Goal: Task Accomplishment & Management: Manage account settings

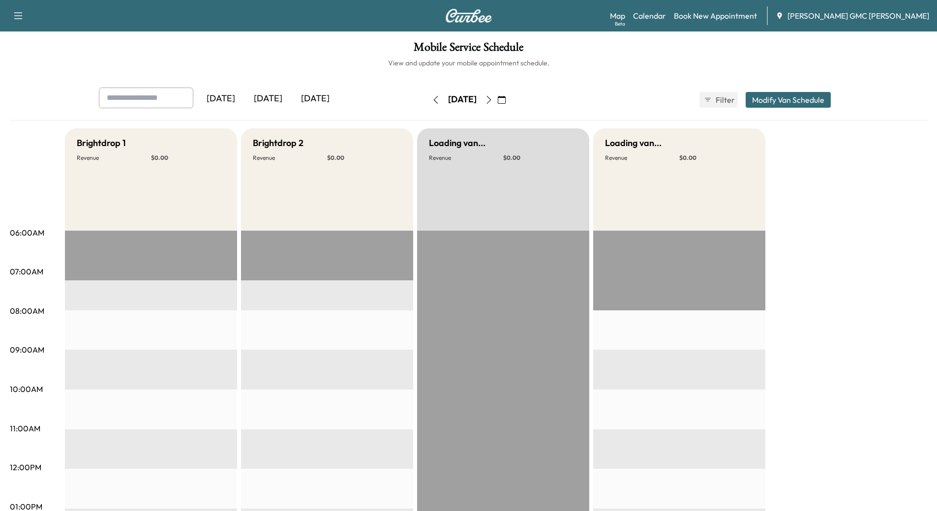
click at [274, 96] on div "[DATE]" at bounding box center [267, 99] width 47 height 23
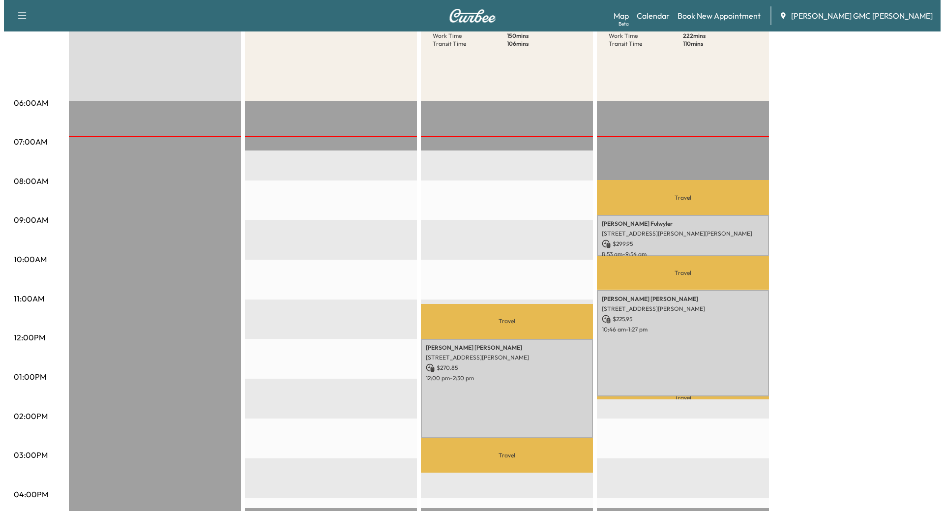
scroll to position [147, 0]
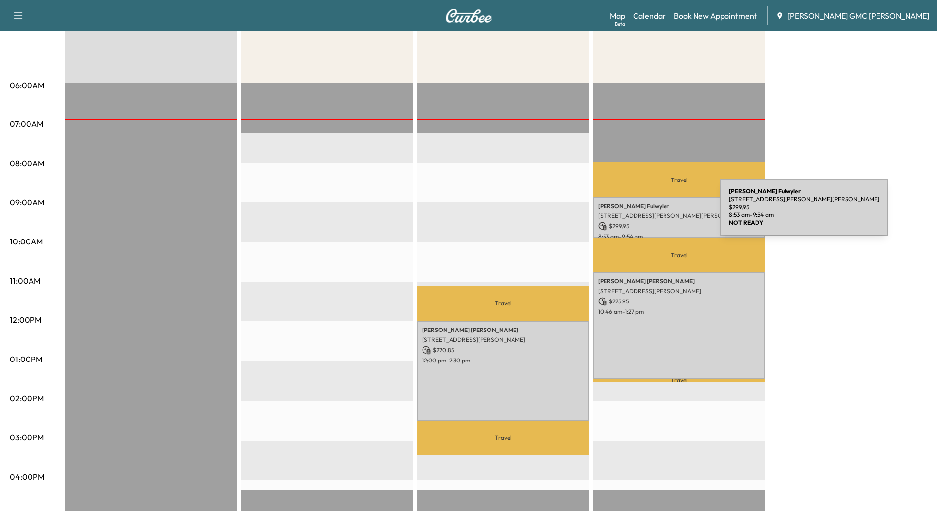
click at [646, 213] on p "10354 Lapeer Rd, Davison, MI 48423, USA" at bounding box center [679, 216] width 162 height 8
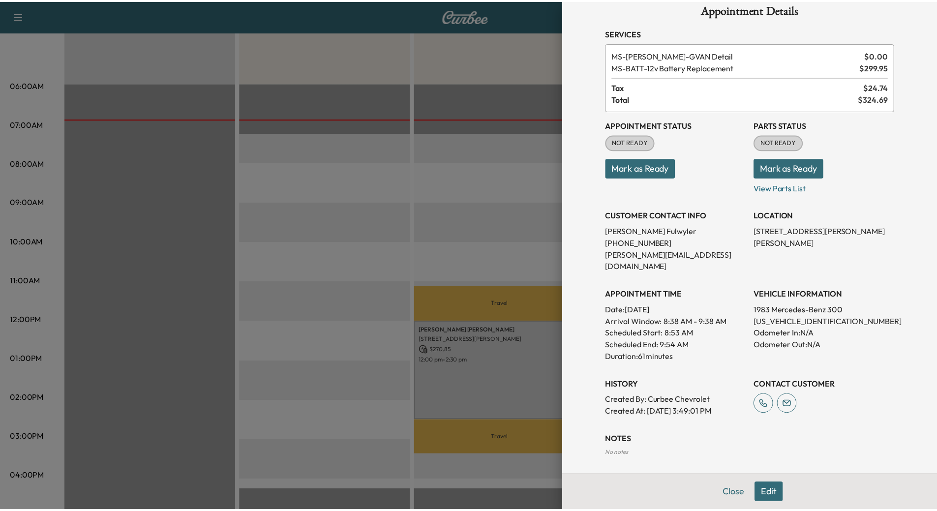
scroll to position [0, 0]
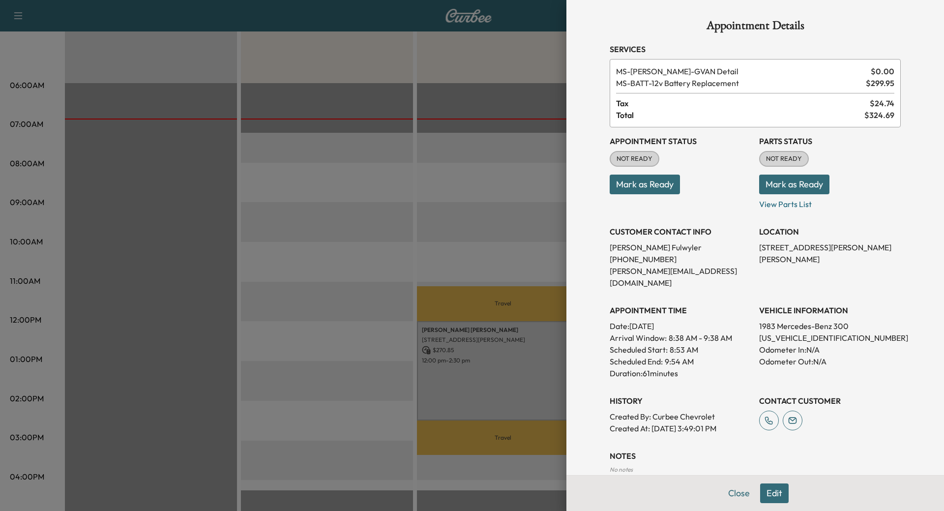
click at [483, 183] on div at bounding box center [472, 255] width 944 height 511
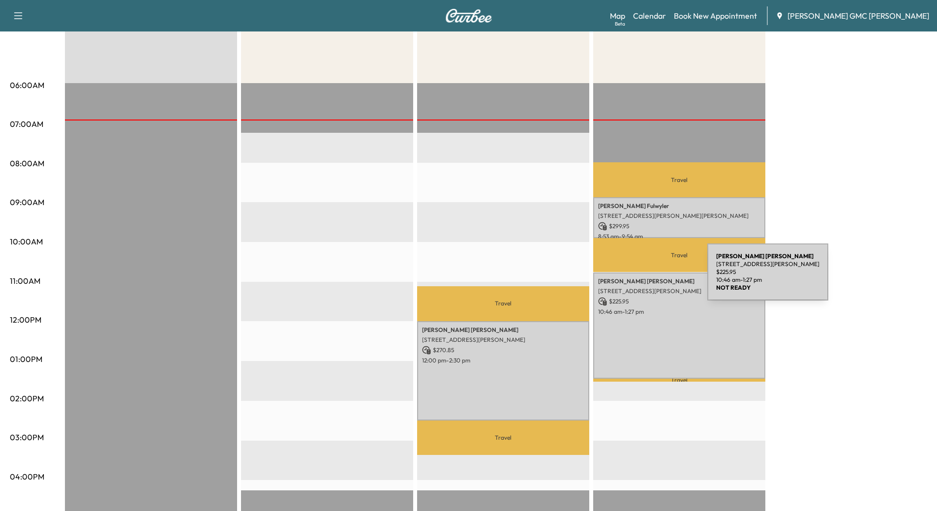
click at [633, 278] on p "Brandon Rakowski" at bounding box center [679, 281] width 162 height 8
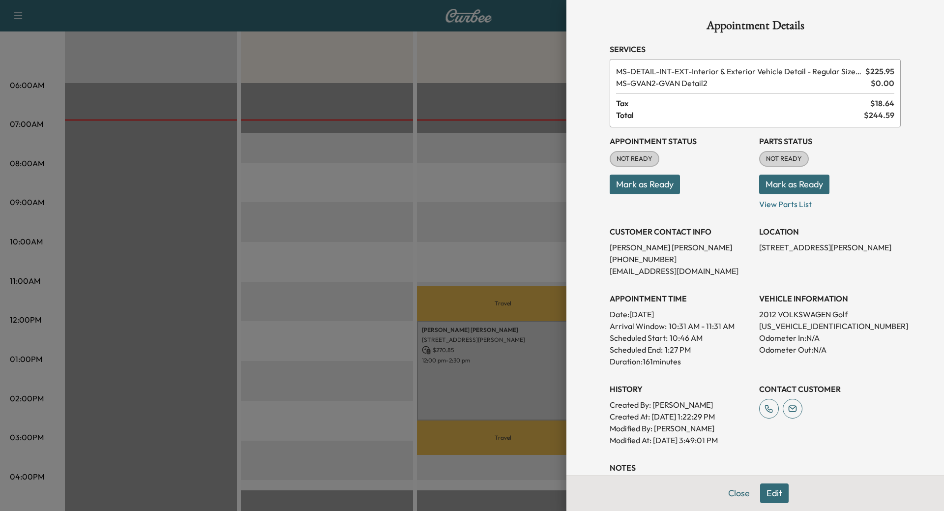
click at [488, 226] on div at bounding box center [472, 255] width 944 height 511
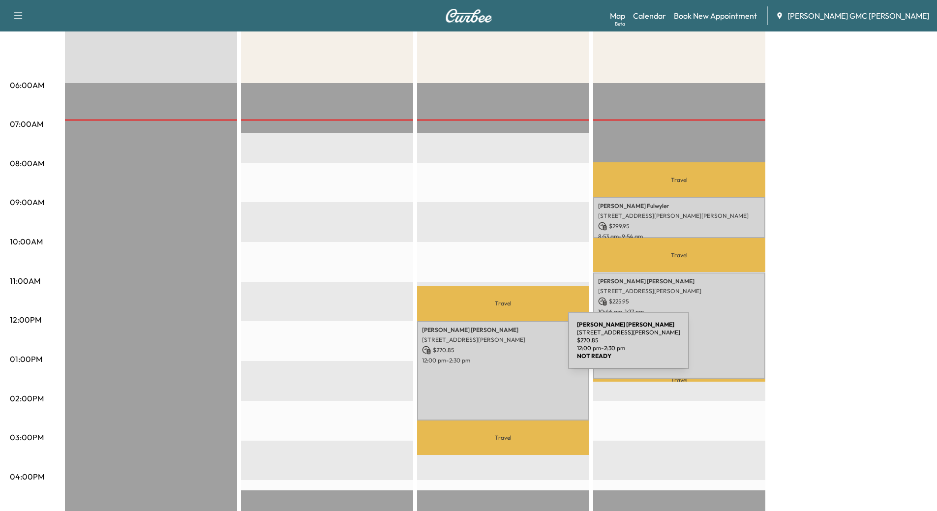
click at [494, 346] on p "$ 270.85" at bounding box center [503, 350] width 162 height 9
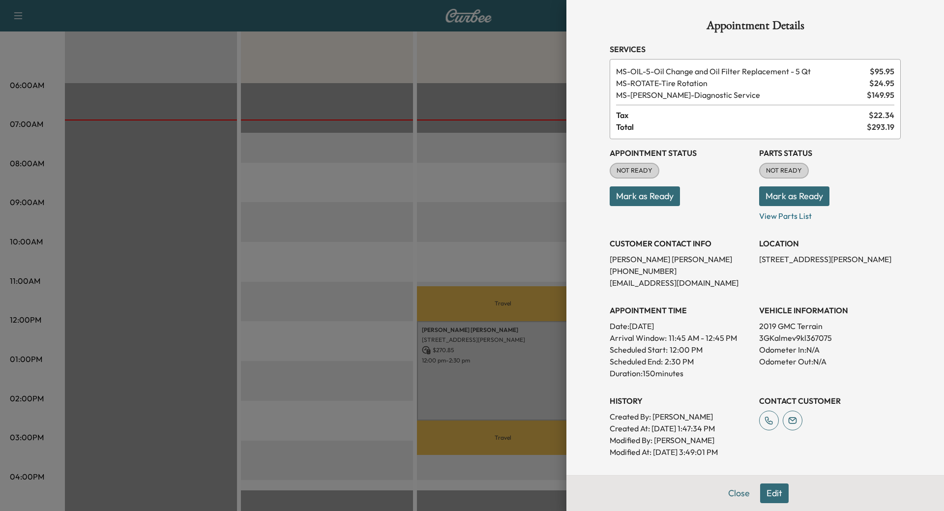
click at [474, 212] on div at bounding box center [472, 255] width 944 height 511
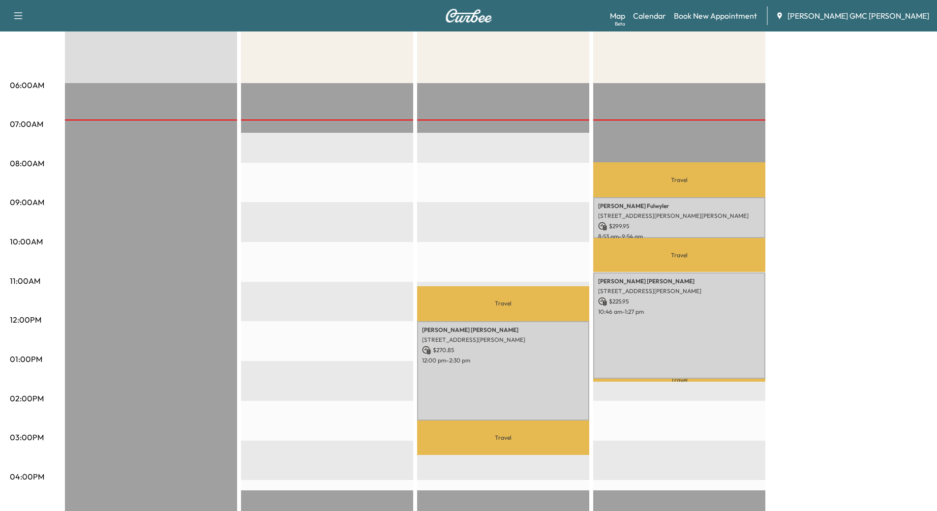
click at [483, 302] on p "Travel" at bounding box center [503, 303] width 172 height 35
click at [489, 385] on div "Emily Smith 585 S Blvd E, Pontiac, MI 48341, USA $ 270.85 12:00 pm - 2:30 pm" at bounding box center [503, 370] width 172 height 99
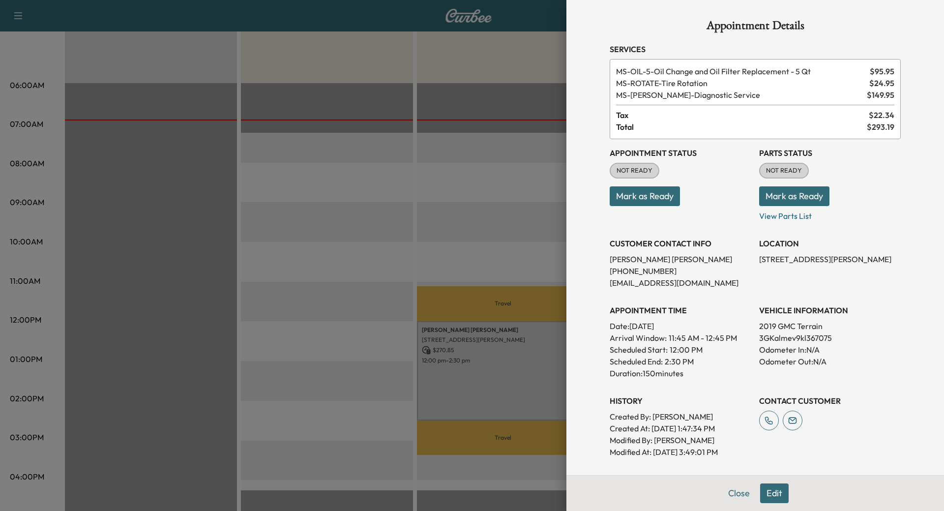
click at [781, 194] on button "Mark as Ready" at bounding box center [794, 196] width 70 height 20
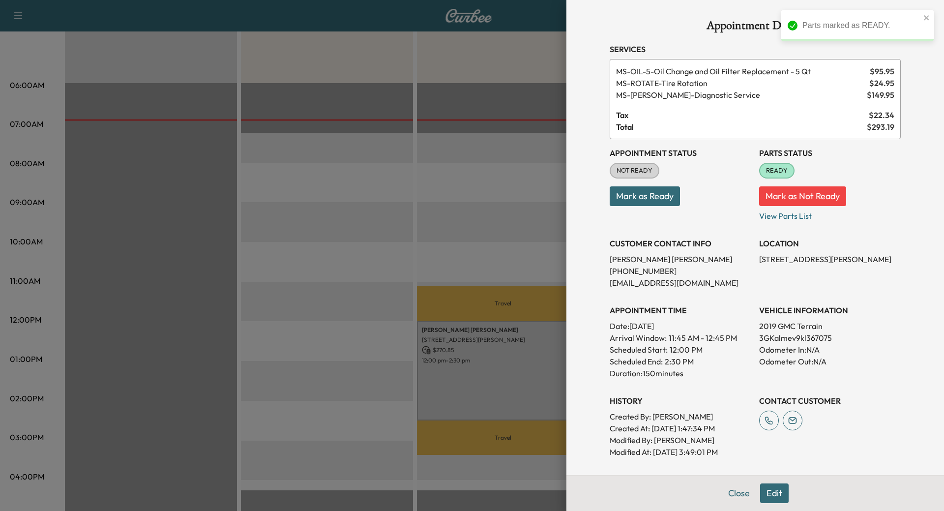
click at [734, 492] on button "Close" at bounding box center [739, 493] width 34 height 20
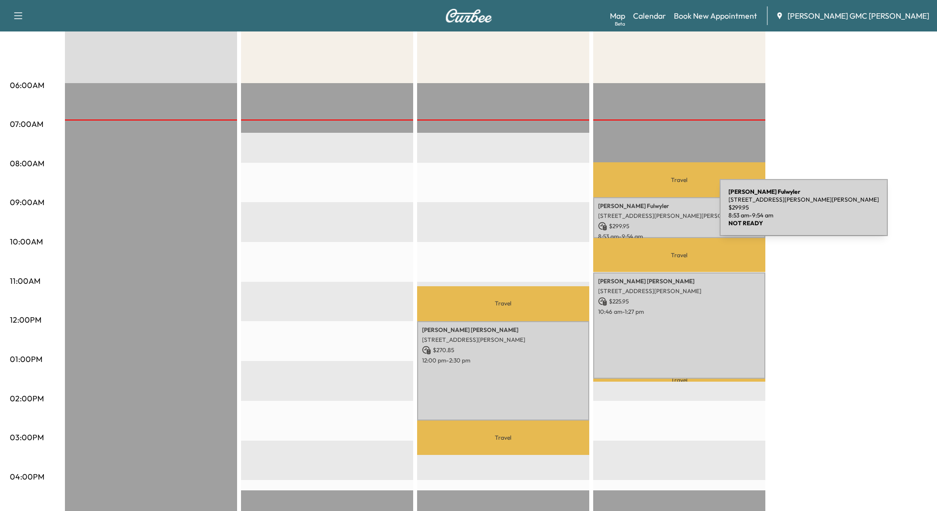
click at [645, 213] on p "10354 Lapeer Rd, Davison, MI 48423, USA" at bounding box center [679, 216] width 162 height 8
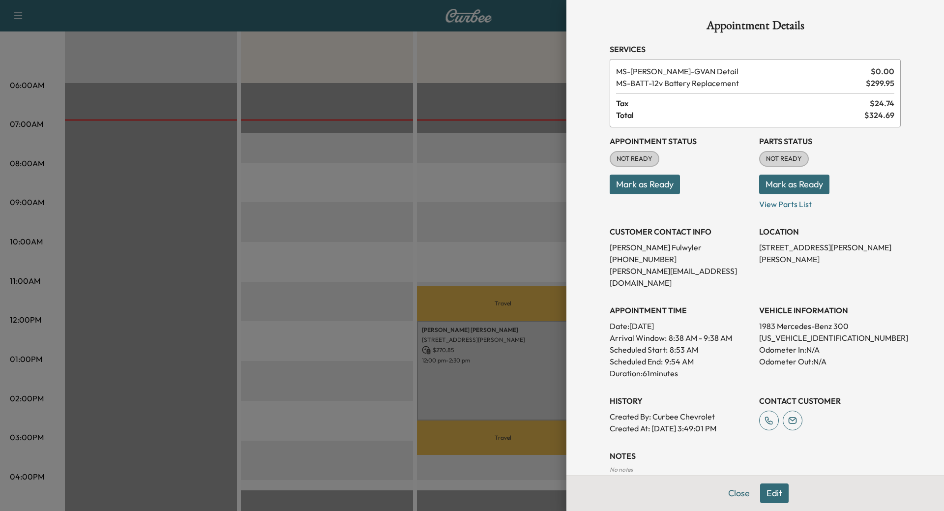
drag, startPoint x: 738, startPoint y: 493, endPoint x: 726, endPoint y: 487, distance: 13.6
click at [737, 493] on button "Close" at bounding box center [739, 493] width 34 height 20
